Goal: Communication & Community: Answer question/provide support

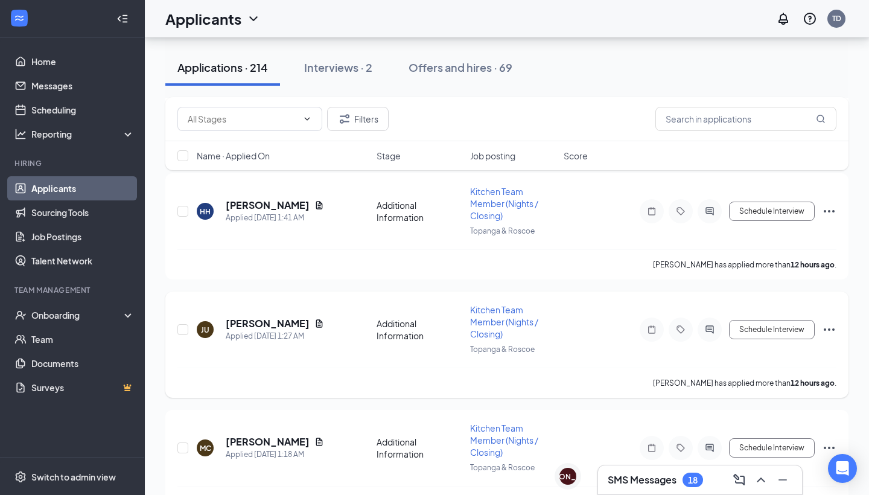
scroll to position [1244, 0]
click at [649, 485] on h3 "SMS Messages" at bounding box center [642, 479] width 69 height 13
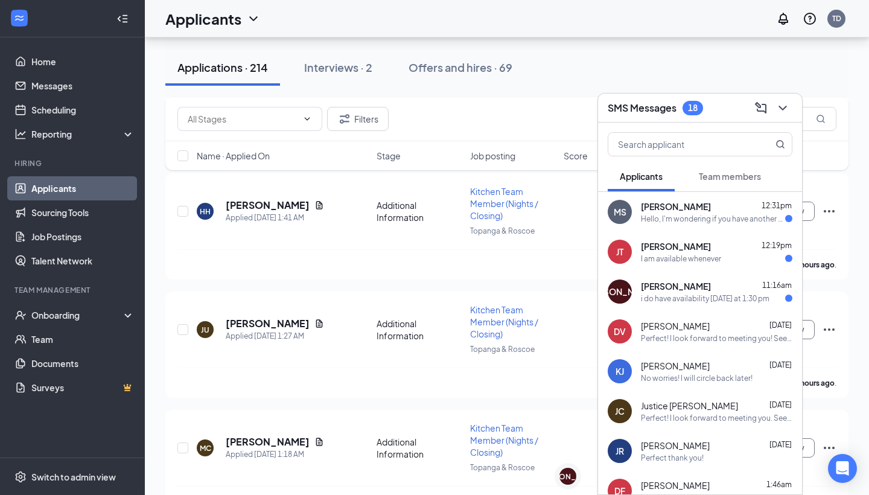
click at [726, 209] on div "[PERSON_NAME] 12:31pm" at bounding box center [717, 206] width 152 height 12
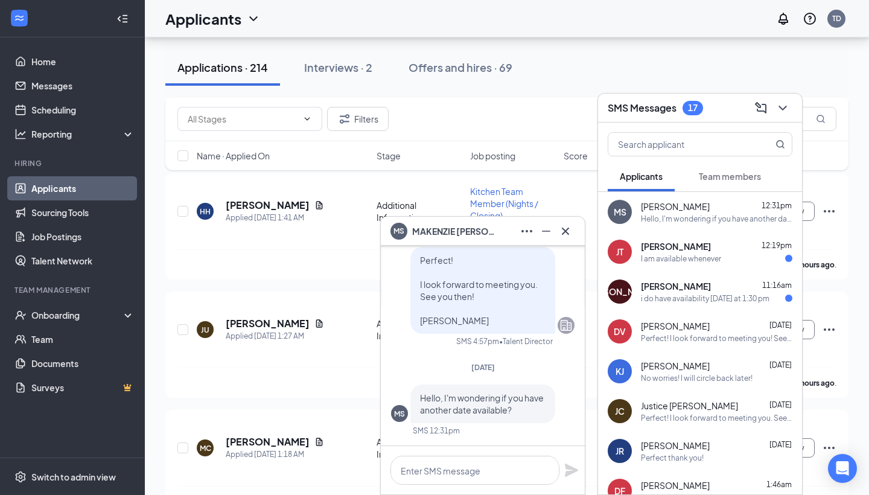
scroll to position [0, 0]
click at [726, 298] on div "i do have availability [DATE] at 1:30 pm" at bounding box center [705, 298] width 129 height 10
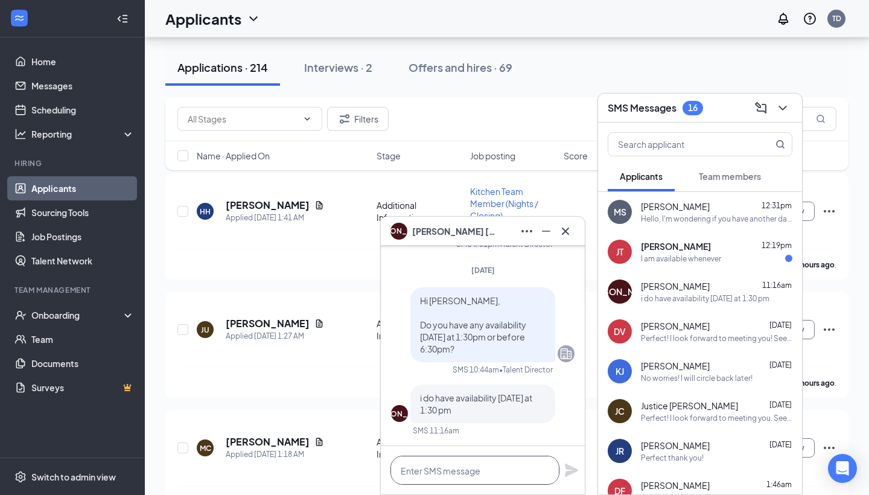
click at [468, 474] on textarea at bounding box center [475, 470] width 169 height 29
type textarea "l"
type textarea "p"
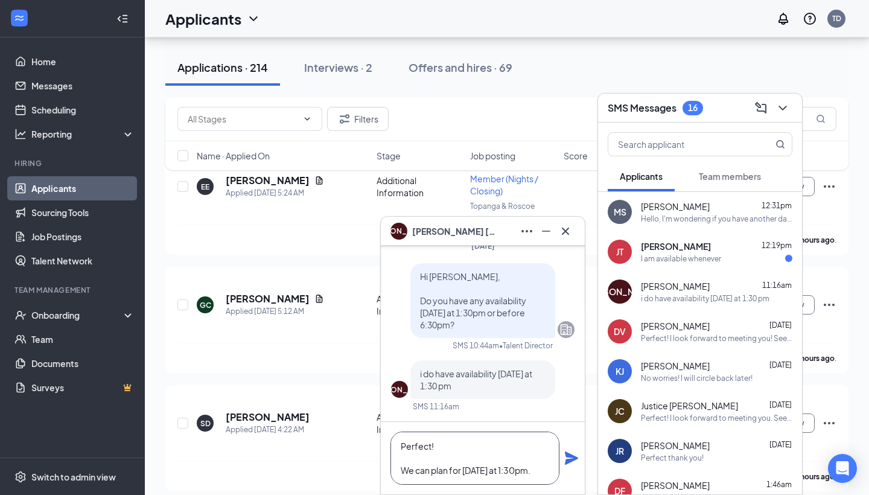
scroll to position [0, 0]
click at [735, 261] on div "I am available whenever" at bounding box center [717, 259] width 152 height 10
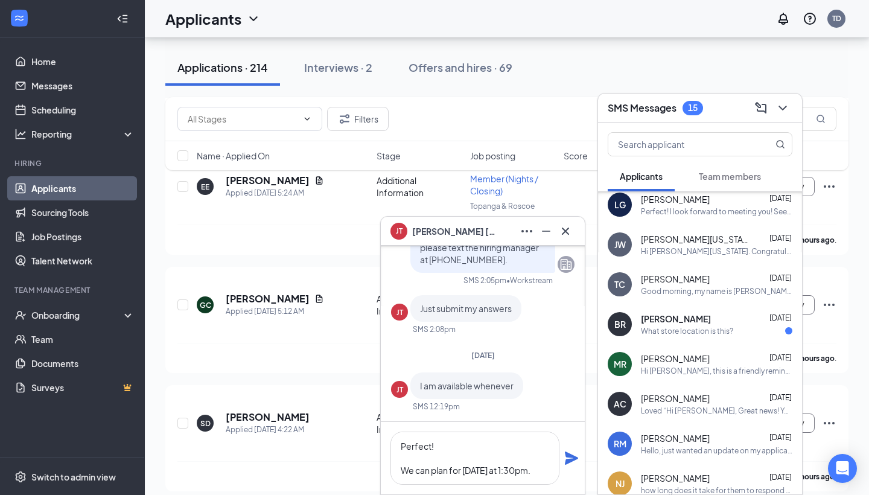
scroll to position [368, 0]
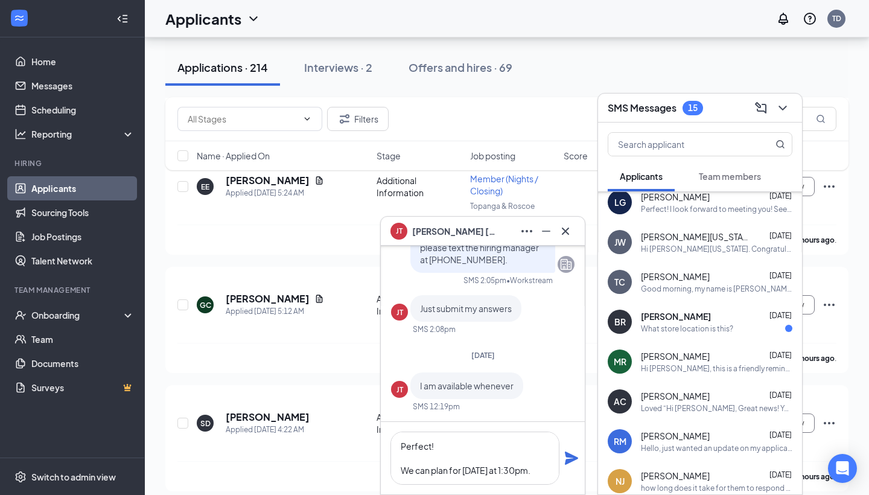
click at [725, 80] on div "Applications · 214 Interviews · 2 Offers and hires · 69" at bounding box center [506, 68] width 683 height 36
click at [548, 473] on textarea "Perfect! We can plan for [DATE] at 1:30pm." at bounding box center [475, 458] width 169 height 53
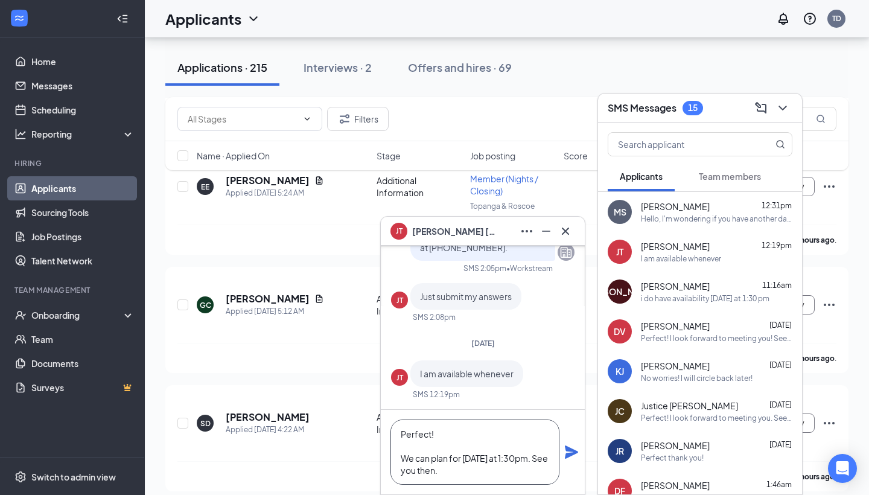
scroll to position [0, 0]
type textarea "Perfect! We can plan for [DATE] at 1:30pm. See you then."
click at [695, 301] on div "i do have availability [DATE] at 1:30 pm" at bounding box center [705, 298] width 129 height 10
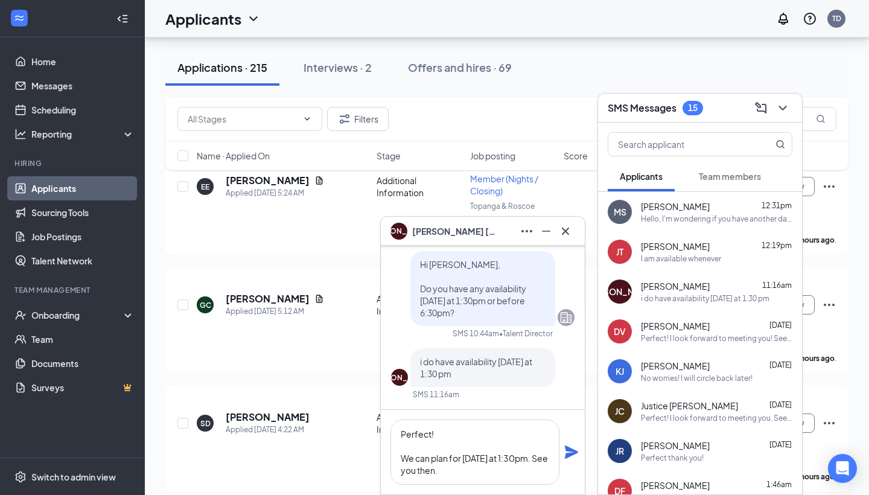
click at [571, 453] on icon "Plane" at bounding box center [571, 452] width 13 height 13
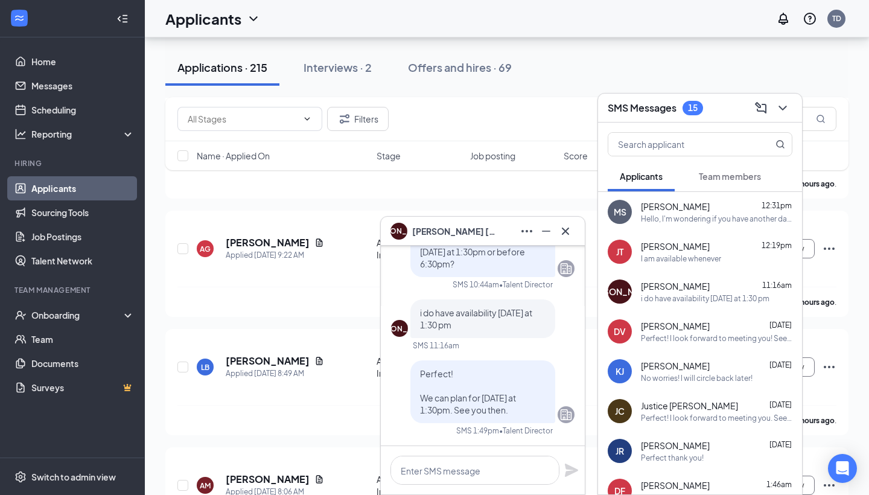
scroll to position [251, 0]
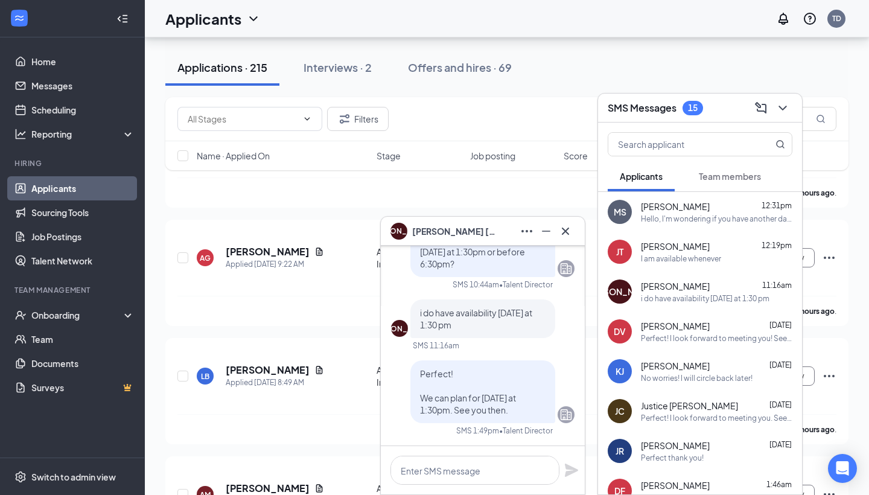
click at [710, 212] on span "[PERSON_NAME]" at bounding box center [675, 206] width 69 height 12
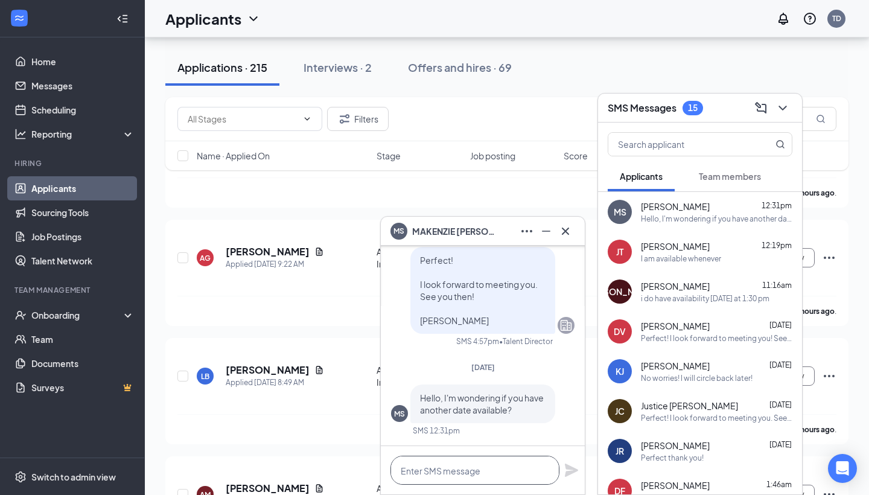
click at [464, 473] on textarea at bounding box center [475, 470] width 169 height 29
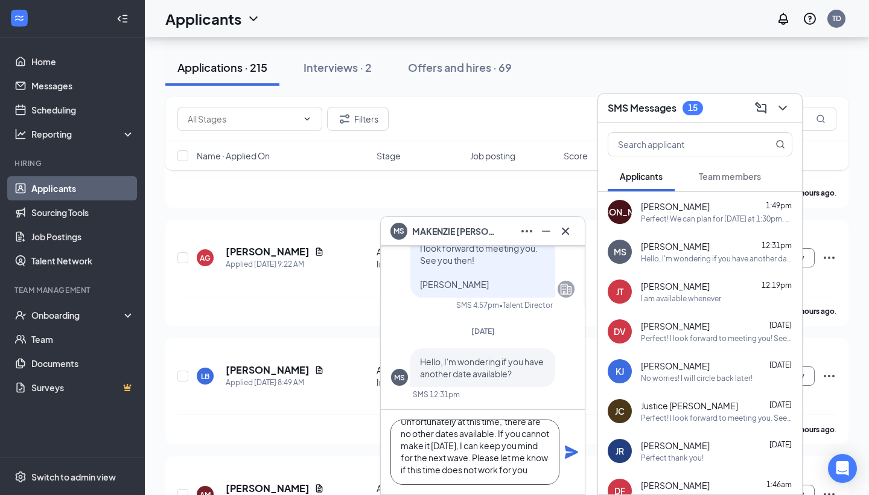
scroll to position [49, 0]
click at [446, 459] on textarea "Hi [PERSON_NAME], Unfortunately at this time, there are no other dates availabl…" at bounding box center [475, 452] width 169 height 65
type textarea "Hi [PERSON_NAME], Unfortunately at this time, there are no other dates availabl…"
click at [571, 449] on icon "Plane" at bounding box center [571, 452] width 13 height 13
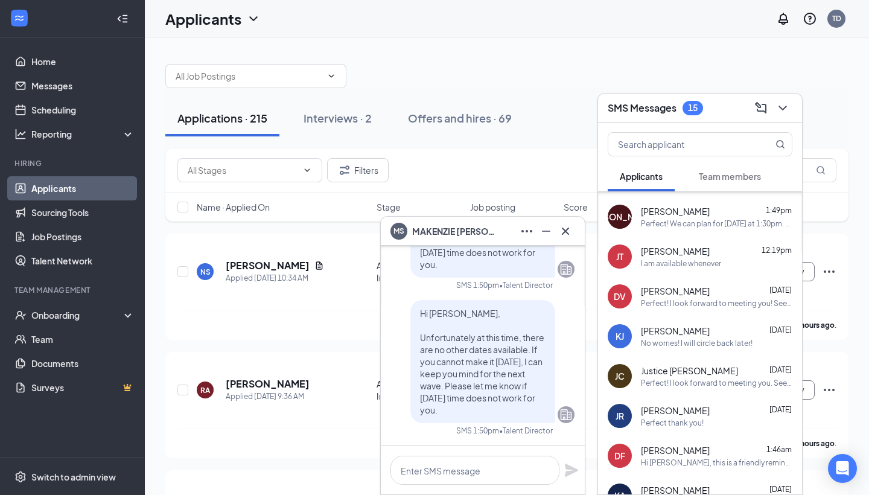
scroll to position [64, 0]
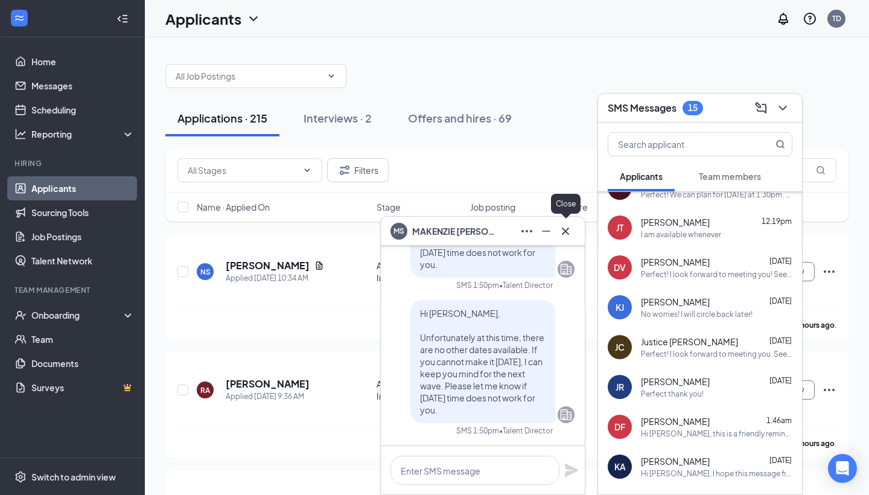
click at [566, 234] on icon "Cross" at bounding box center [565, 231] width 14 height 14
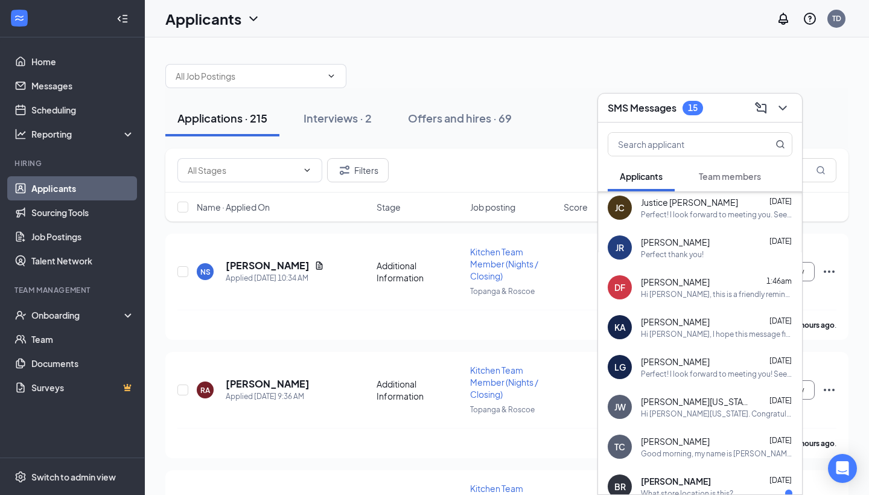
scroll to position [208, 0]
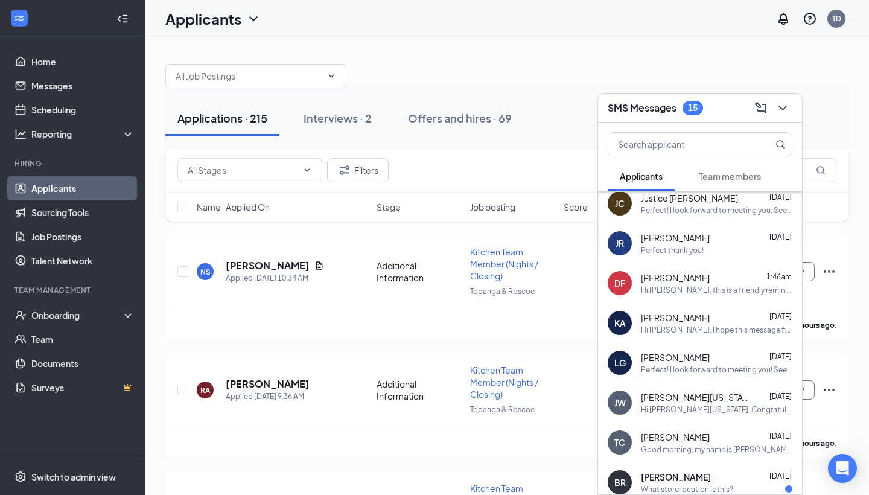
click at [709, 283] on div "[PERSON_NAME] 1:46am" at bounding box center [717, 278] width 152 height 12
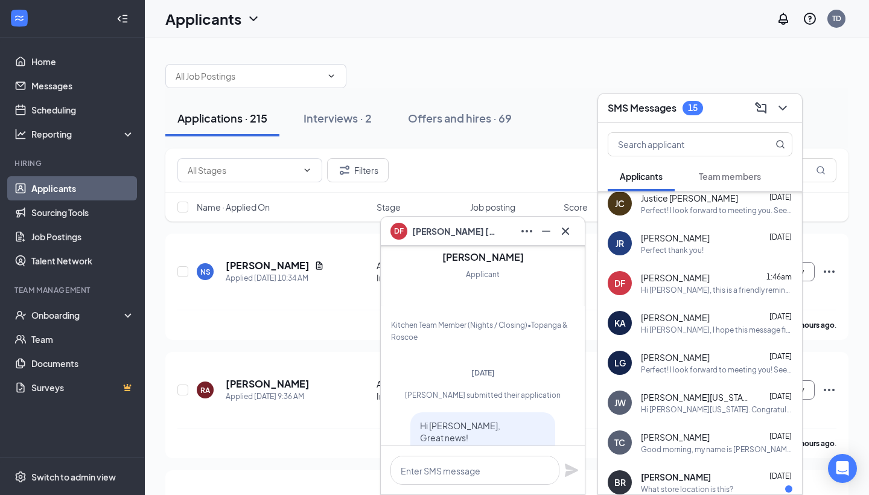
scroll to position [-650, 0]
click at [698, 331] on div "Hi [PERSON_NAME], I hope this message finds you well. Thank you for your intere…" at bounding box center [717, 330] width 152 height 10
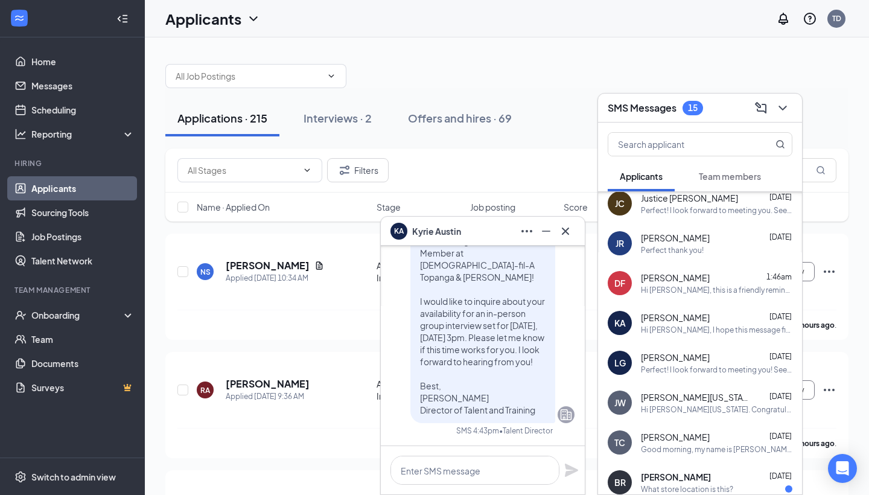
scroll to position [0, 0]
click at [548, 235] on icon "Minimize" at bounding box center [546, 231] width 14 height 14
